Goal: Task Accomplishment & Management: Use online tool/utility

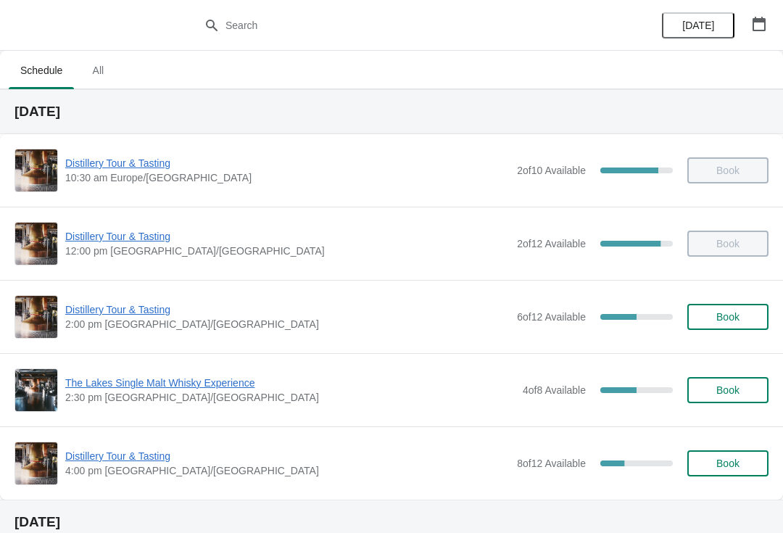
click at [141, 312] on span "Distillery Tour & Tasting" at bounding box center [287, 309] width 444 height 14
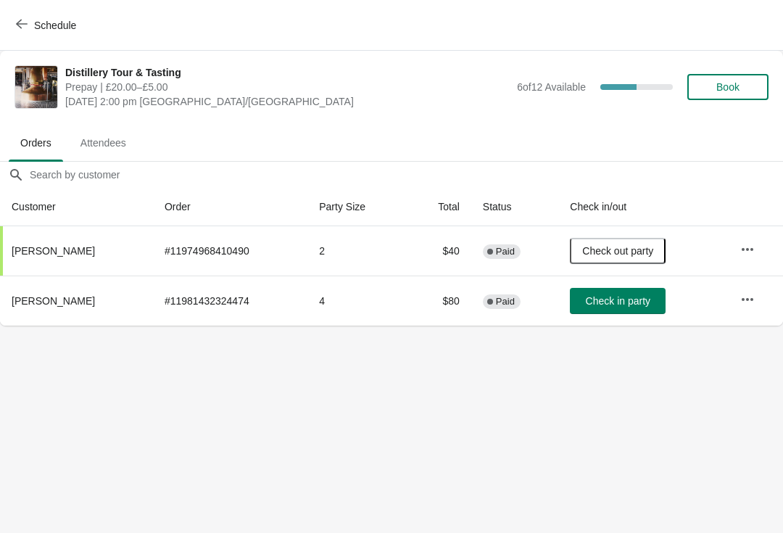
click at [607, 302] on span "Check in party" at bounding box center [618, 301] width 65 height 12
click at [606, 306] on span "Check out party" at bounding box center [617, 301] width 71 height 12
click at [624, 313] on button "Check in party" at bounding box center [618, 301] width 96 height 26
click at [610, 312] on button "Check in party" at bounding box center [618, 301] width 96 height 26
click at [622, 313] on button "Check out party" at bounding box center [618, 301] width 96 height 26
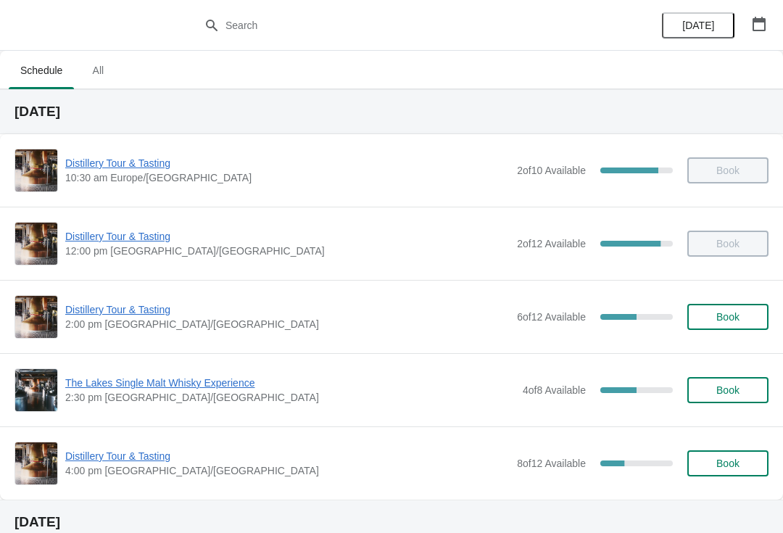
click at [144, 315] on span "Distillery Tour & Tasting" at bounding box center [287, 309] width 444 height 14
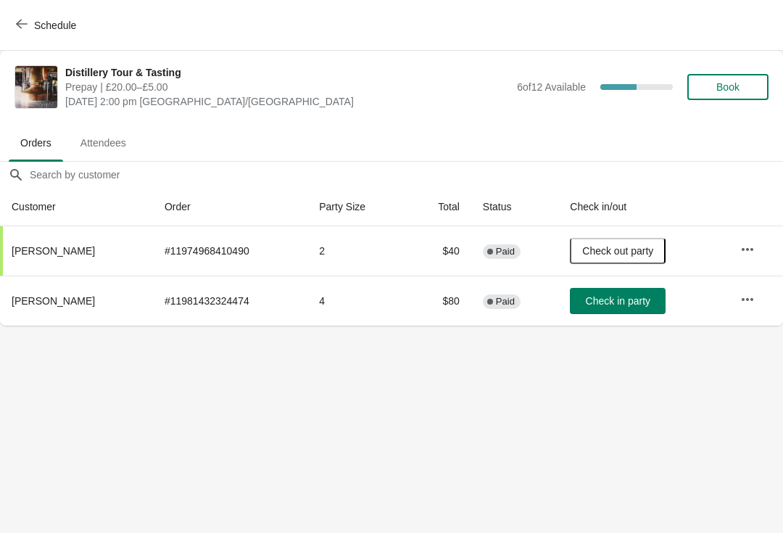
click at [642, 294] on button "Check in party" at bounding box center [618, 301] width 96 height 26
click at [27, 22] on icon "button" at bounding box center [22, 24] width 12 height 12
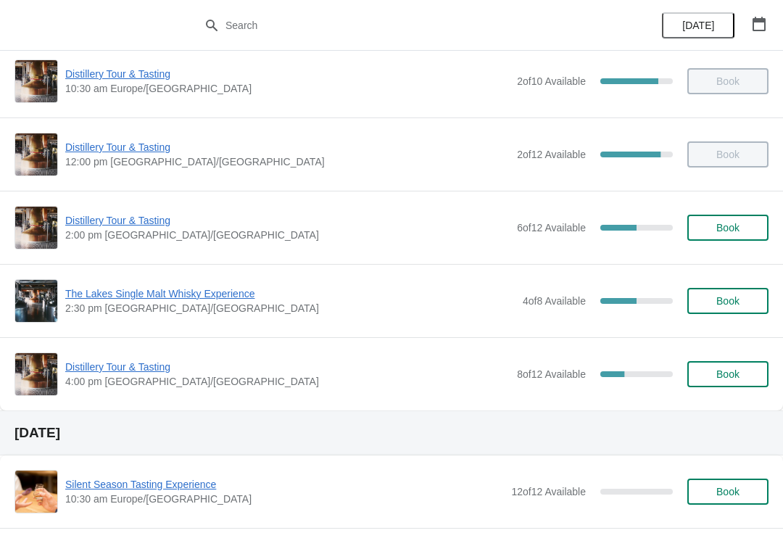
scroll to position [83, 0]
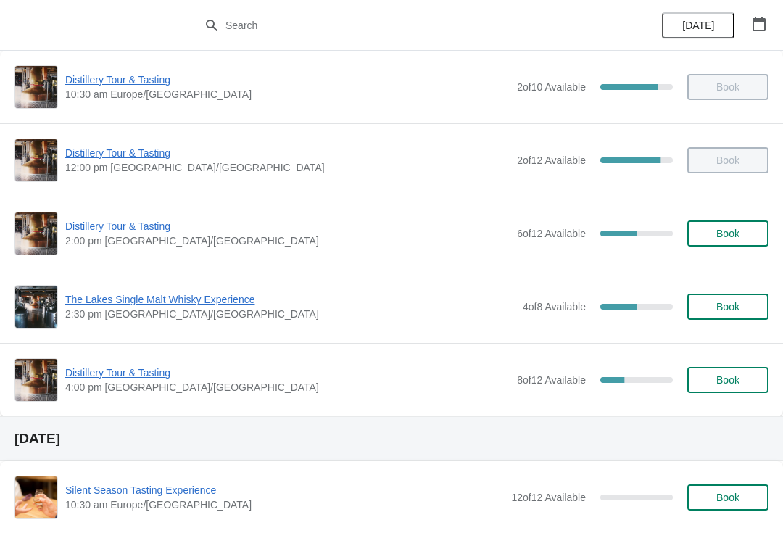
click at [225, 301] on span "The Lakes Single Malt Whisky Experience" at bounding box center [290, 299] width 450 height 14
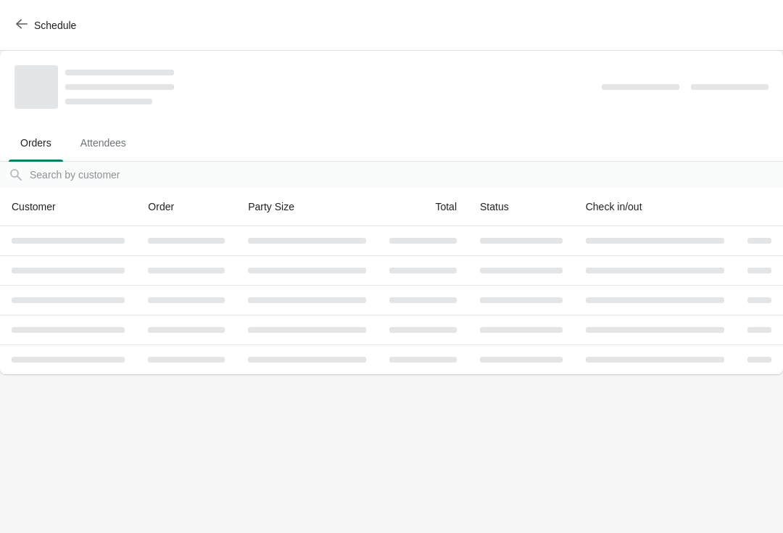
scroll to position [0, 0]
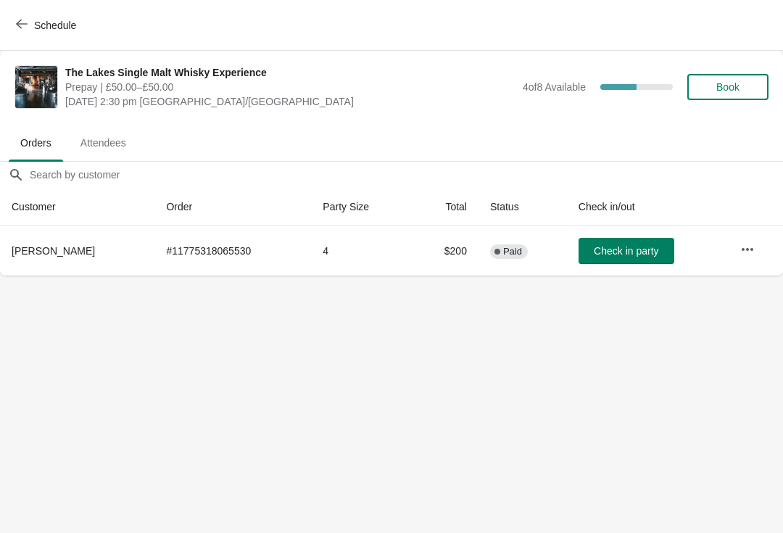
click at [610, 253] on span "Check in party" at bounding box center [626, 251] width 65 height 12
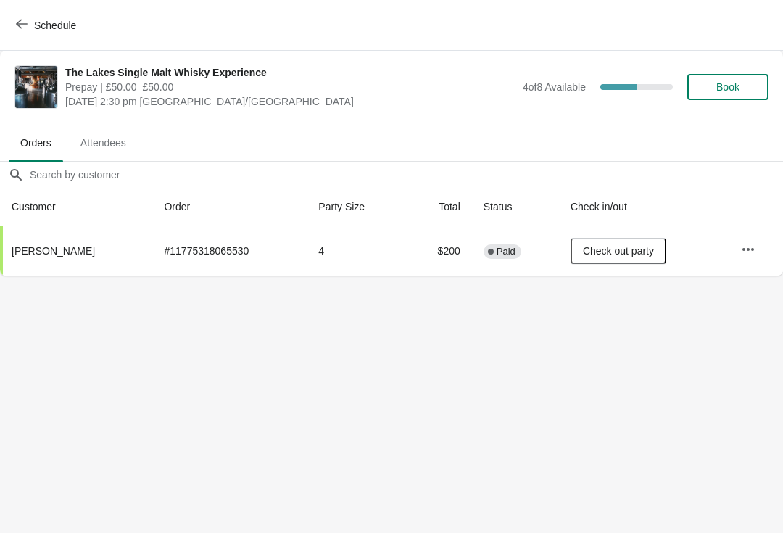
click at [31, 36] on button "Schedule" at bounding box center [47, 25] width 80 height 26
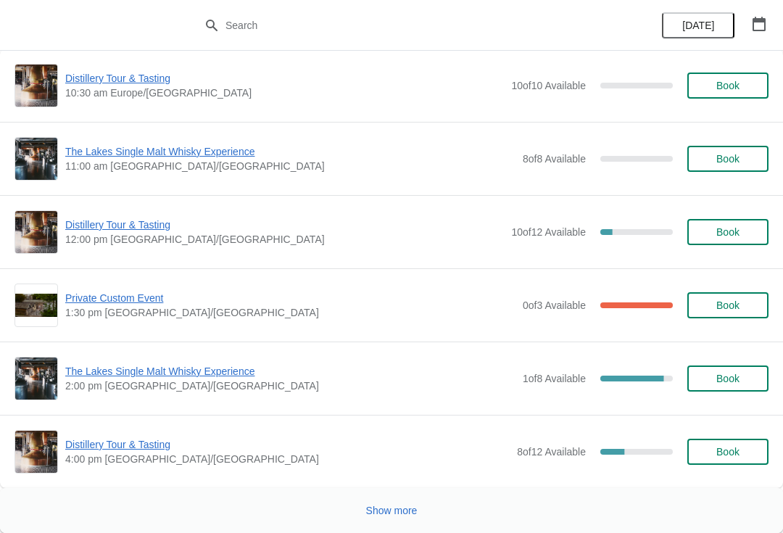
scroll to position [2957, 0]
click at [412, 518] on button "Show more" at bounding box center [391, 510] width 63 height 26
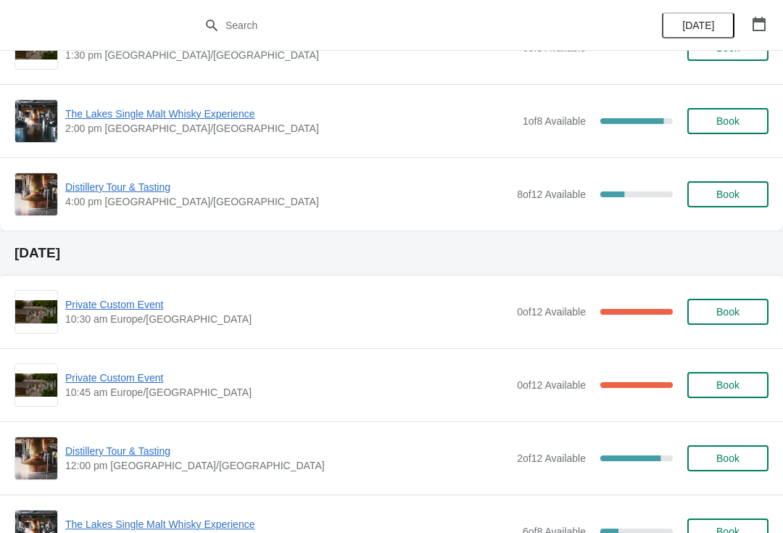
scroll to position [3236, 0]
